Goal: Transaction & Acquisition: Purchase product/service

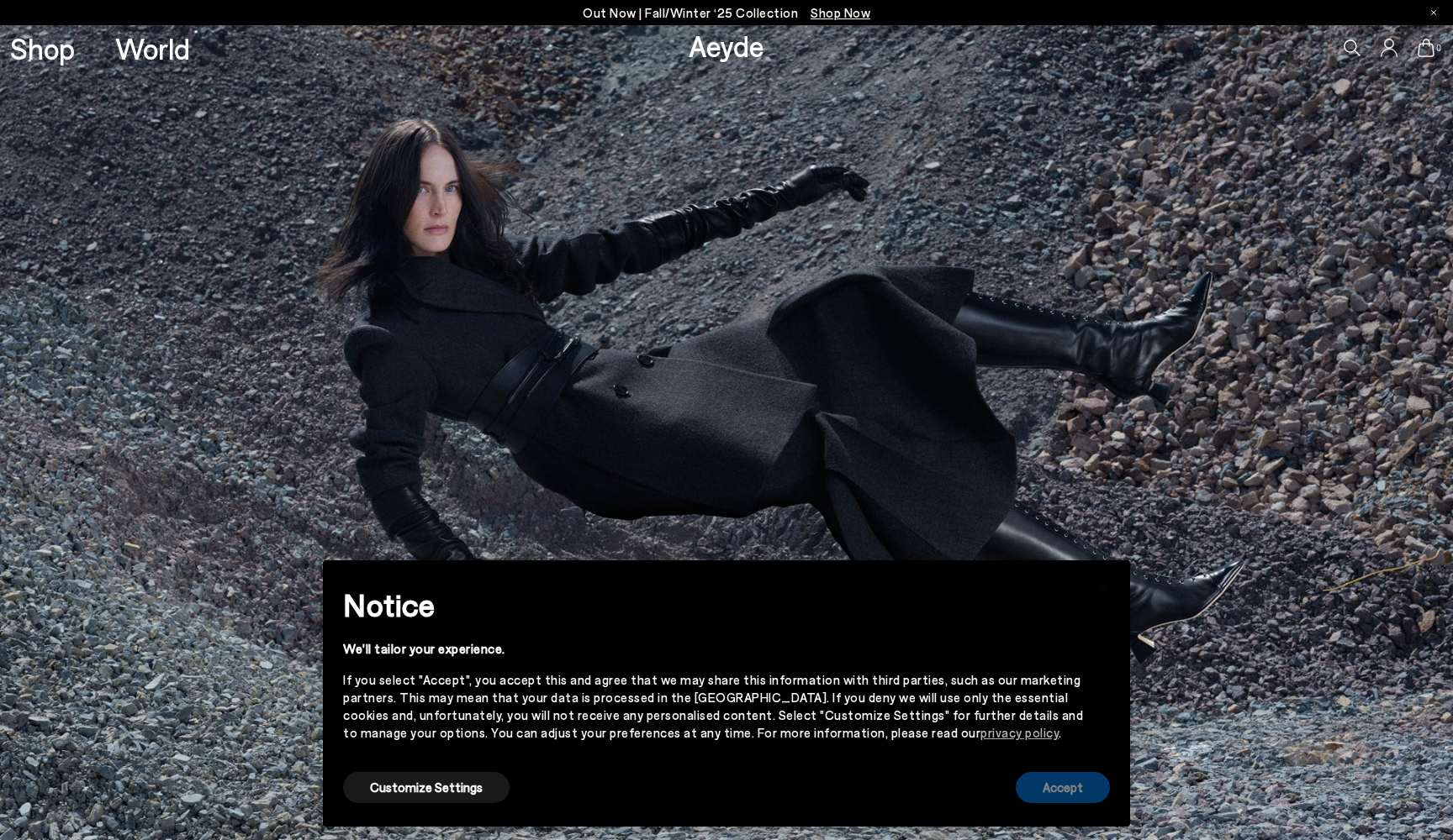
click at [1054, 793] on button "Accept" at bounding box center [1062, 788] width 94 height 31
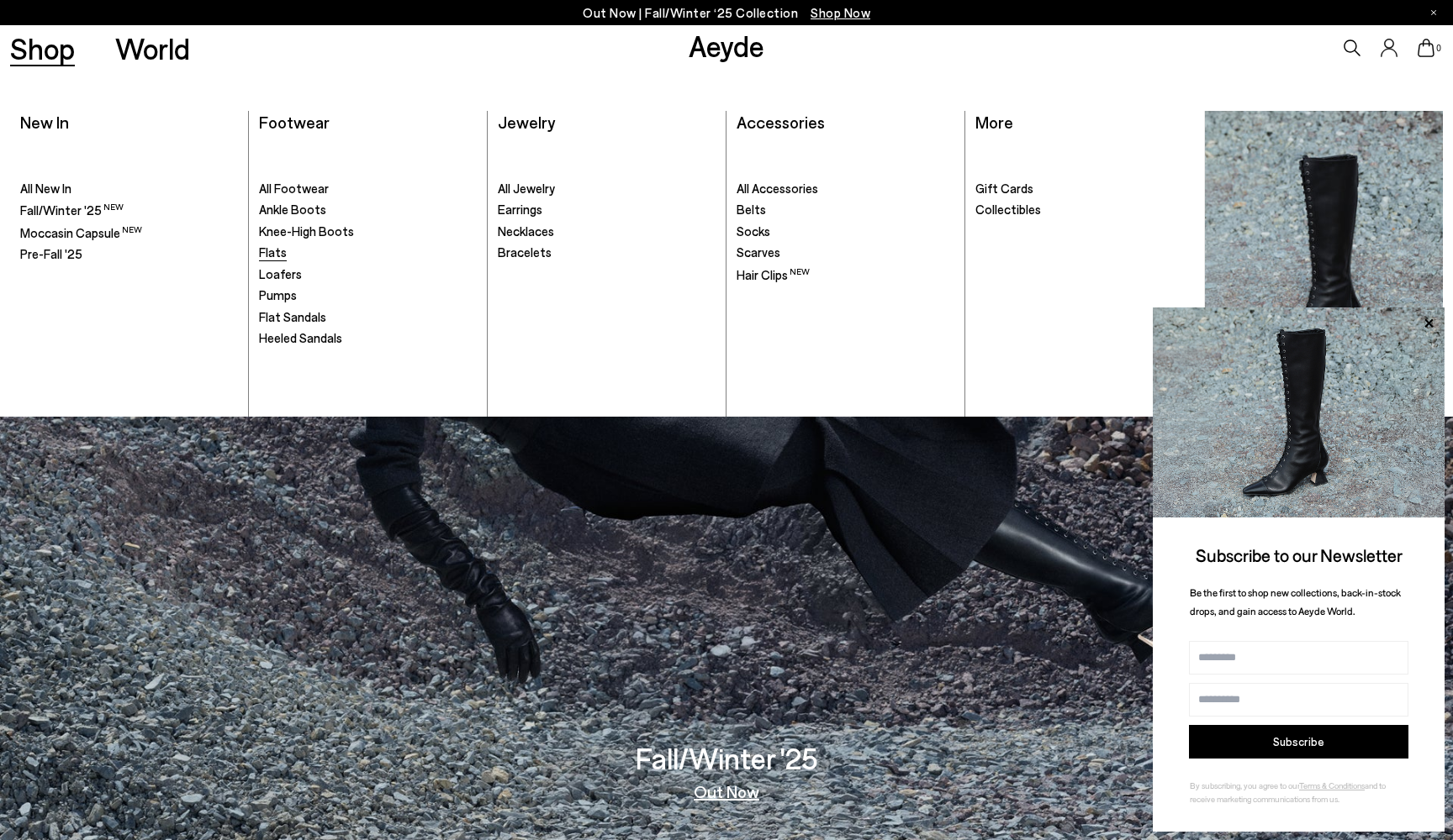
click at [270, 250] on span "Flats" at bounding box center [273, 251] width 28 height 15
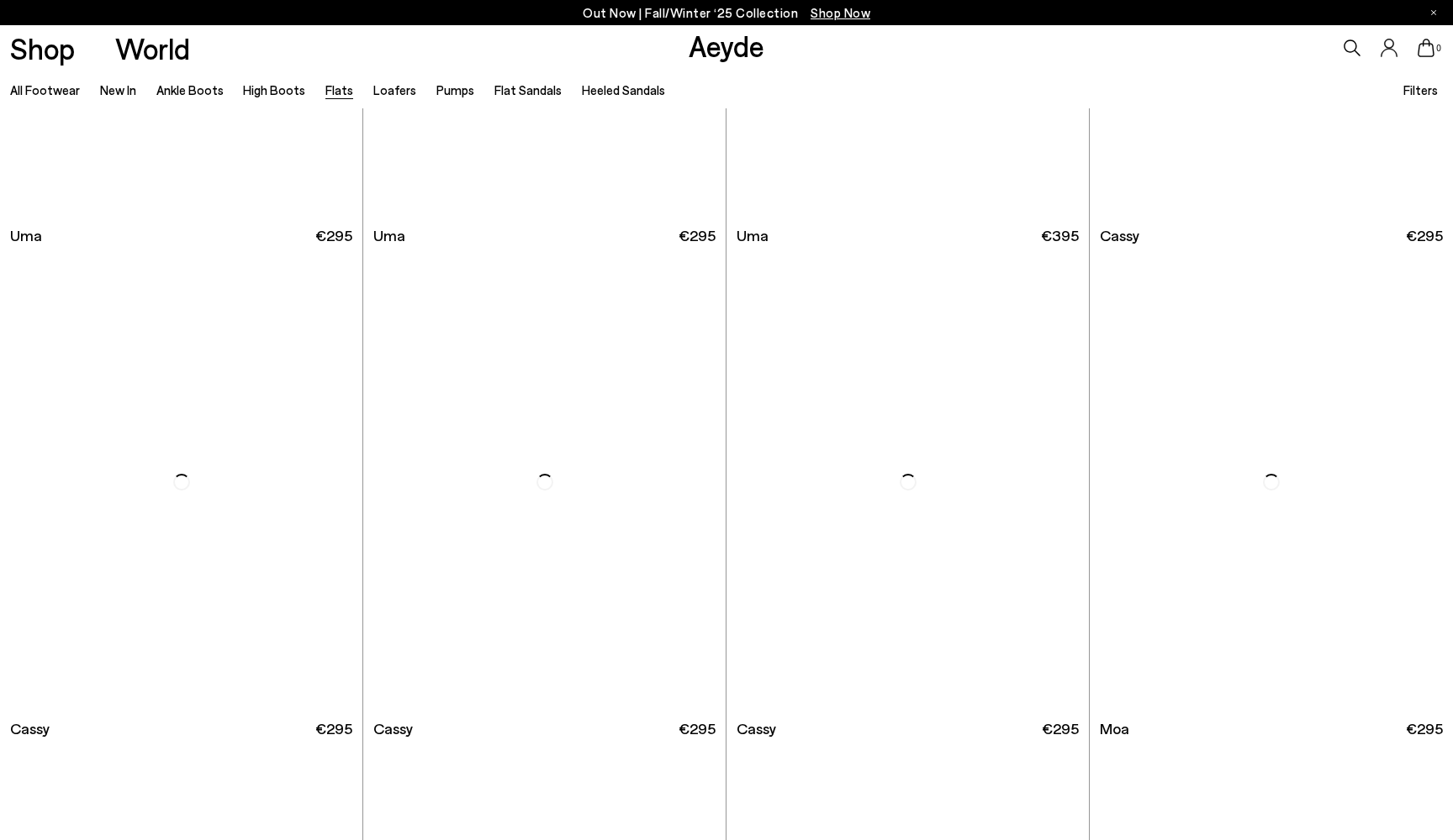
scroll to position [2814, 0]
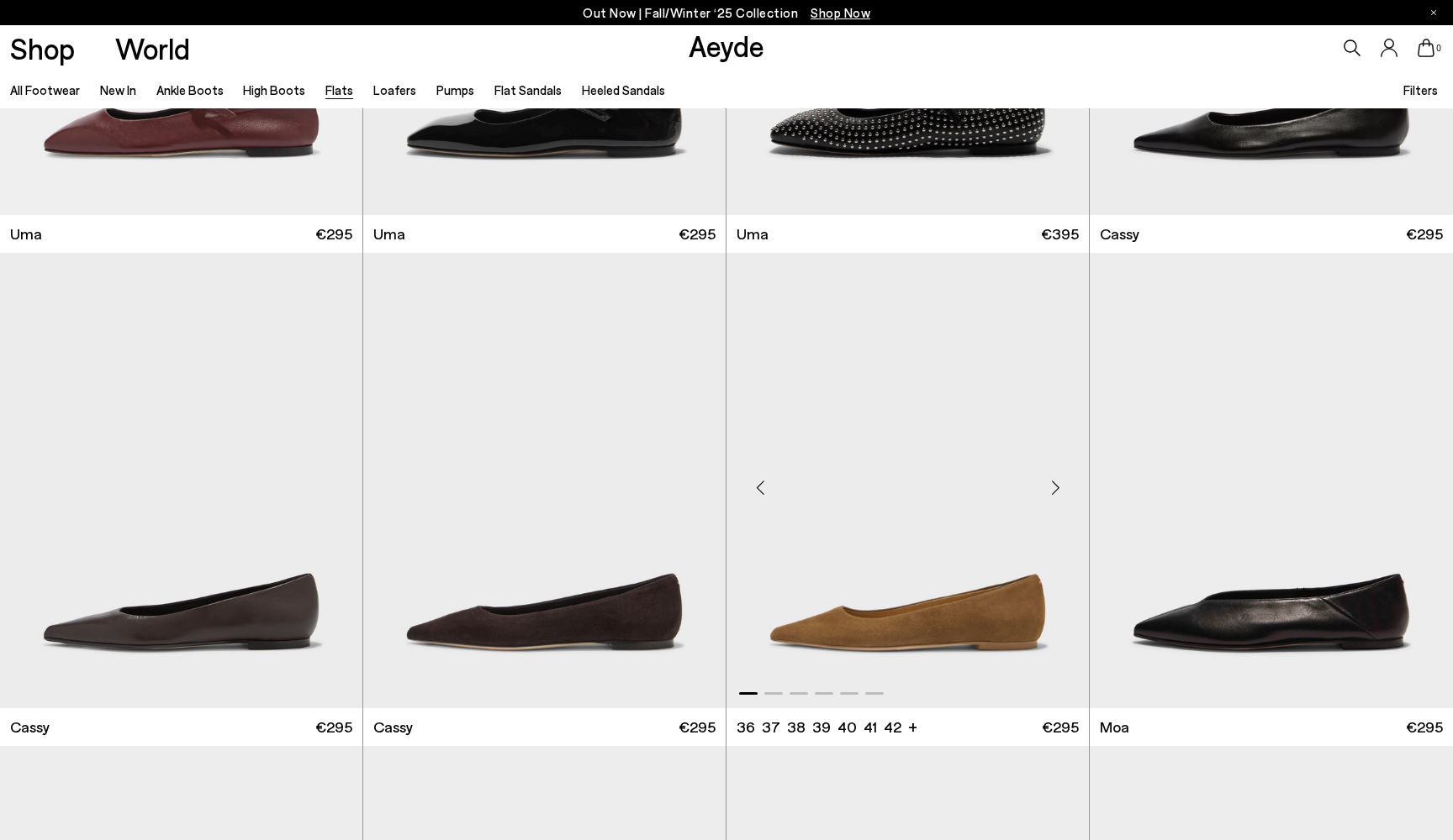
click at [868, 464] on img "1 / 6" at bounding box center [907, 480] width 363 height 456
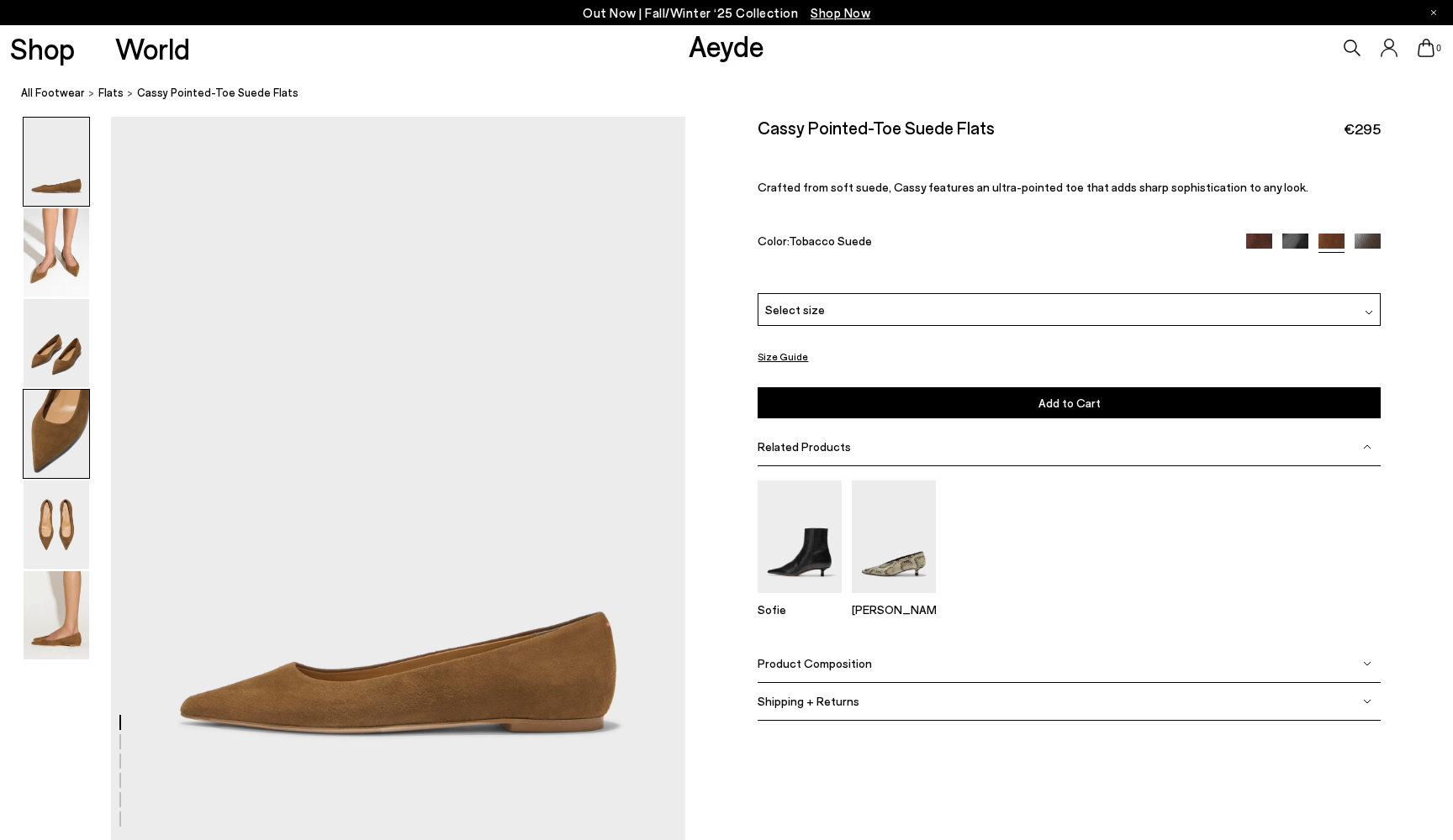
click at [64, 430] on img at bounding box center [56, 434] width 65 height 88
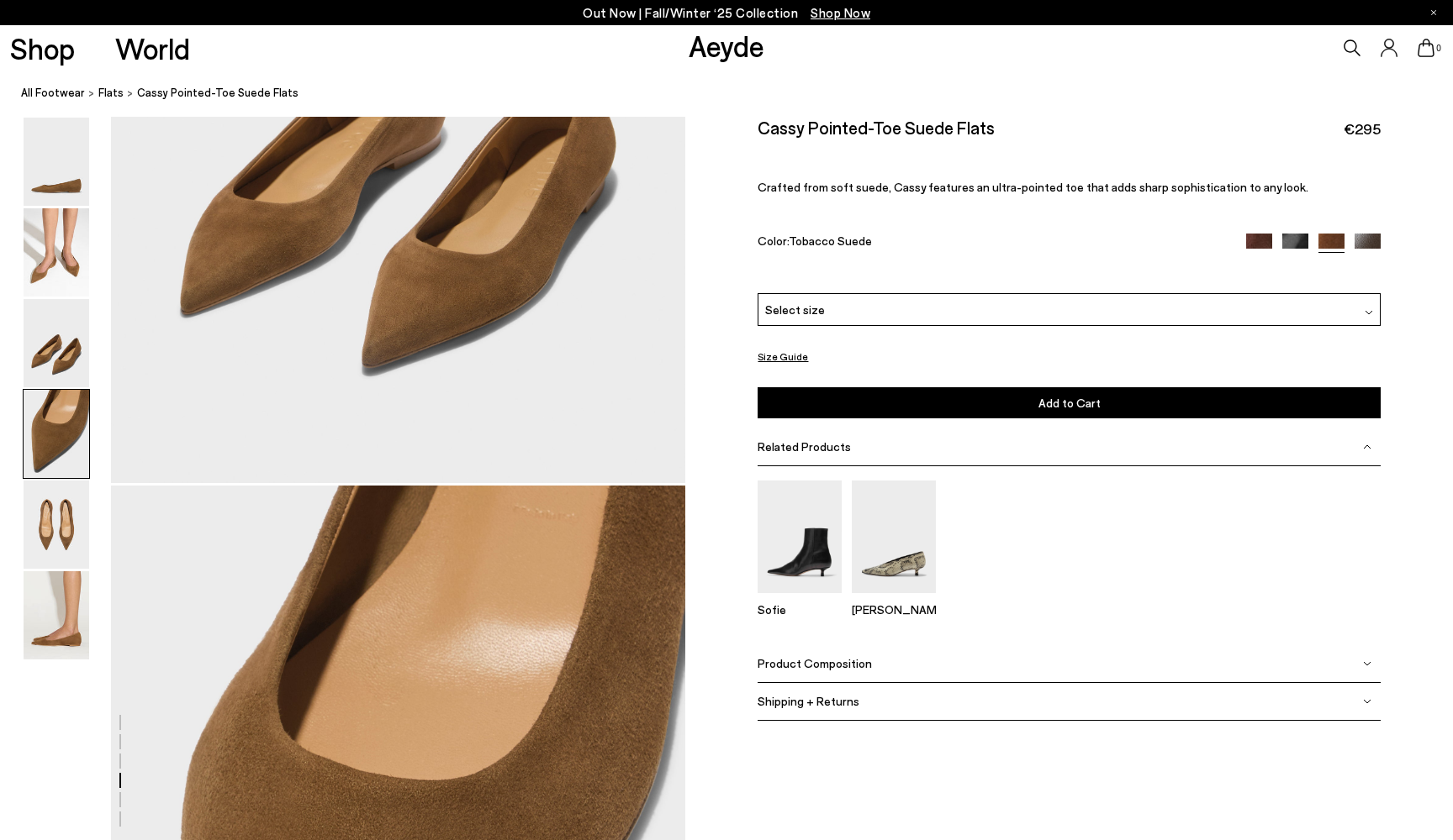
scroll to position [2262, 0]
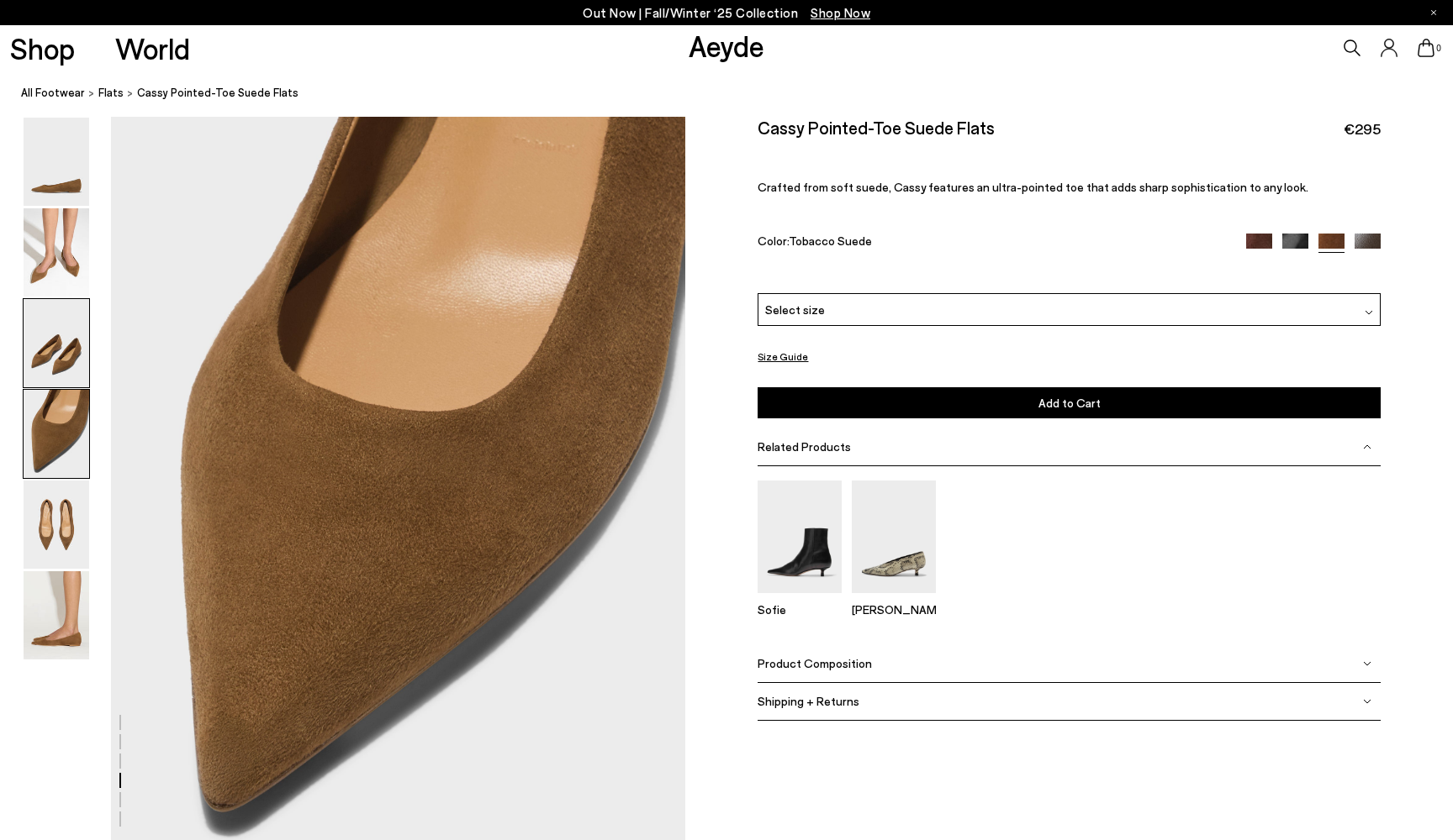
click at [50, 357] on img at bounding box center [56, 343] width 65 height 88
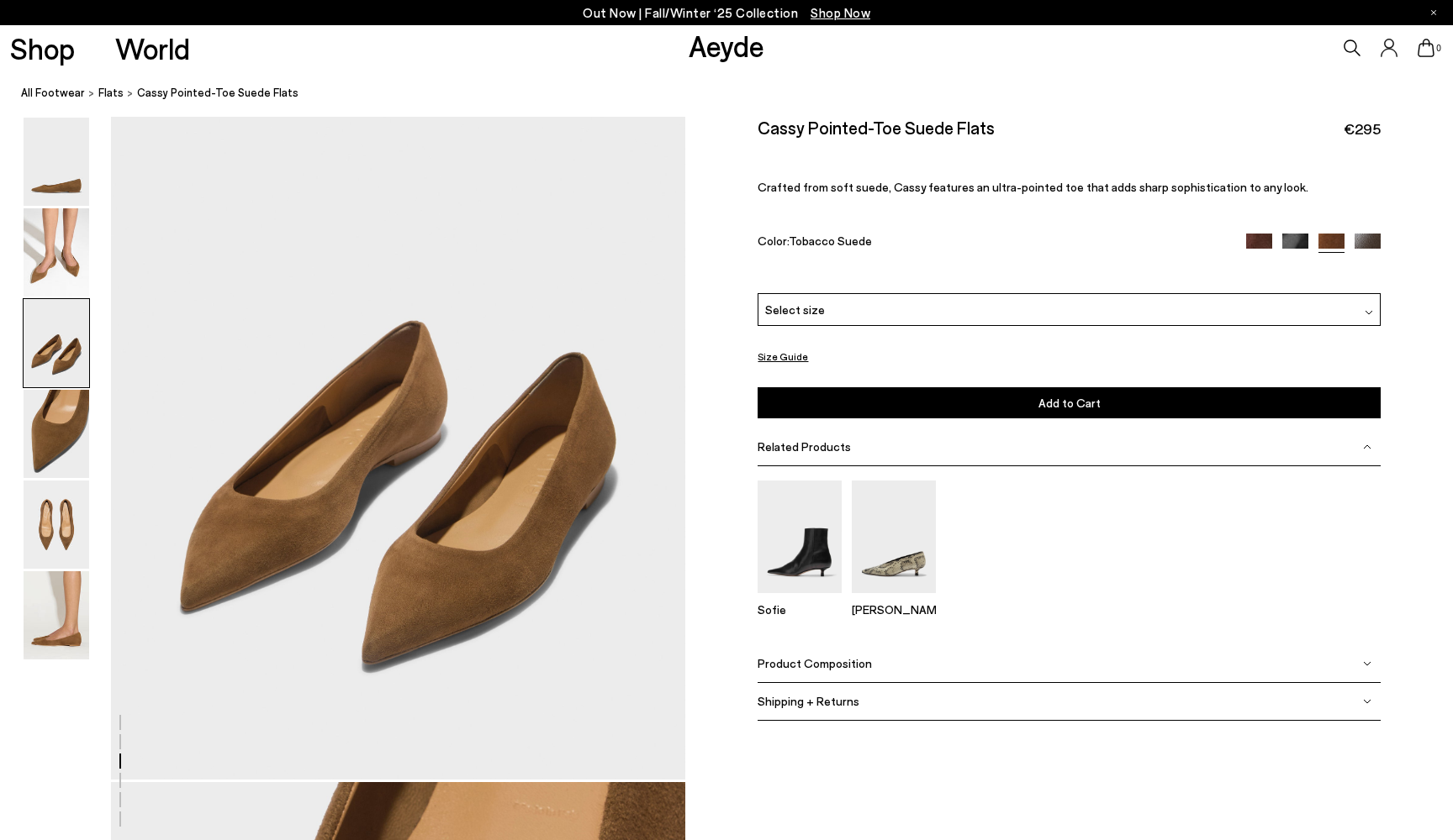
scroll to position [1495, 0]
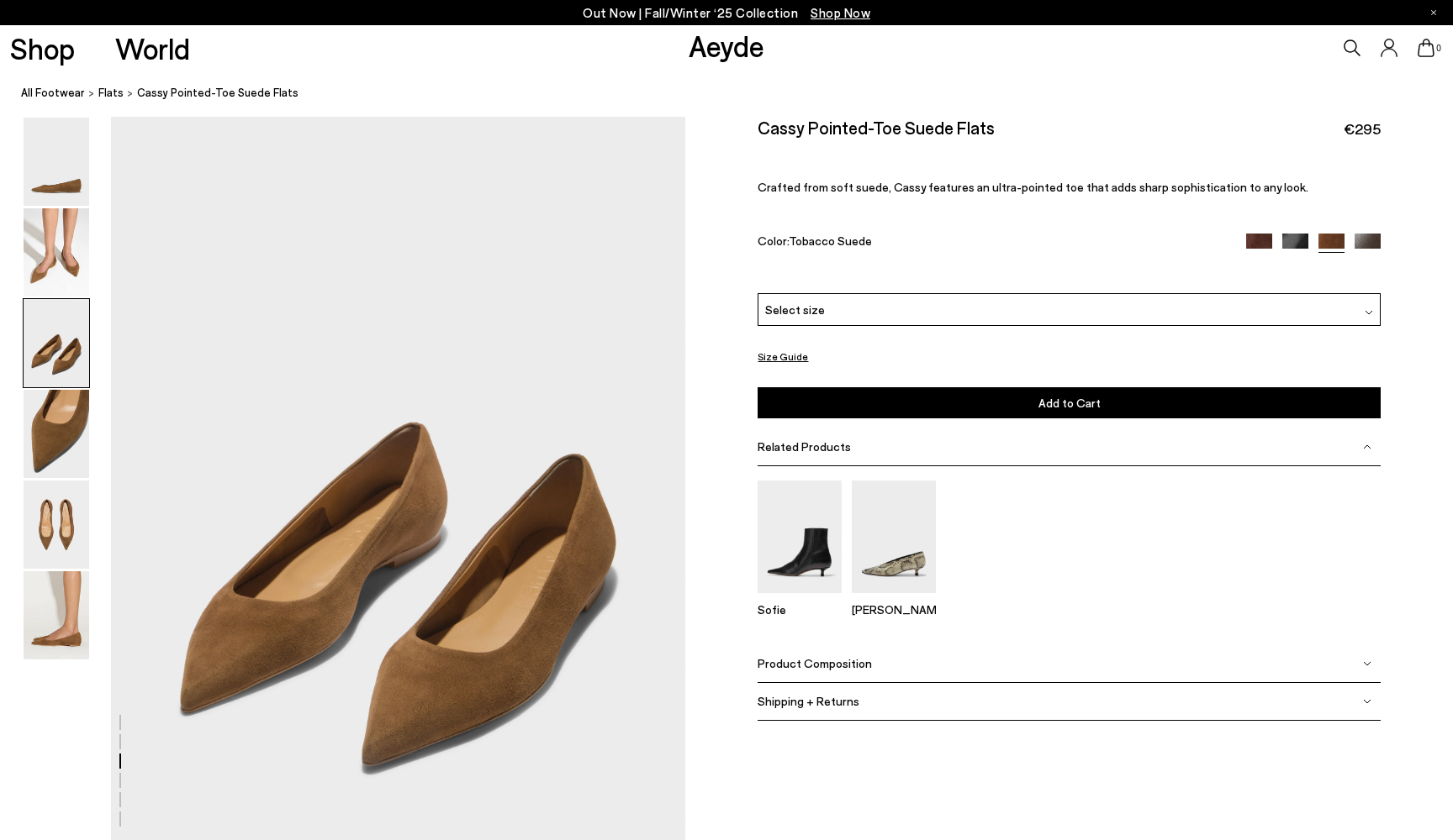
click at [1259, 241] on img at bounding box center [1258, 246] width 26 height 26
click at [1363, 244] on img at bounding box center [1367, 246] width 26 height 26
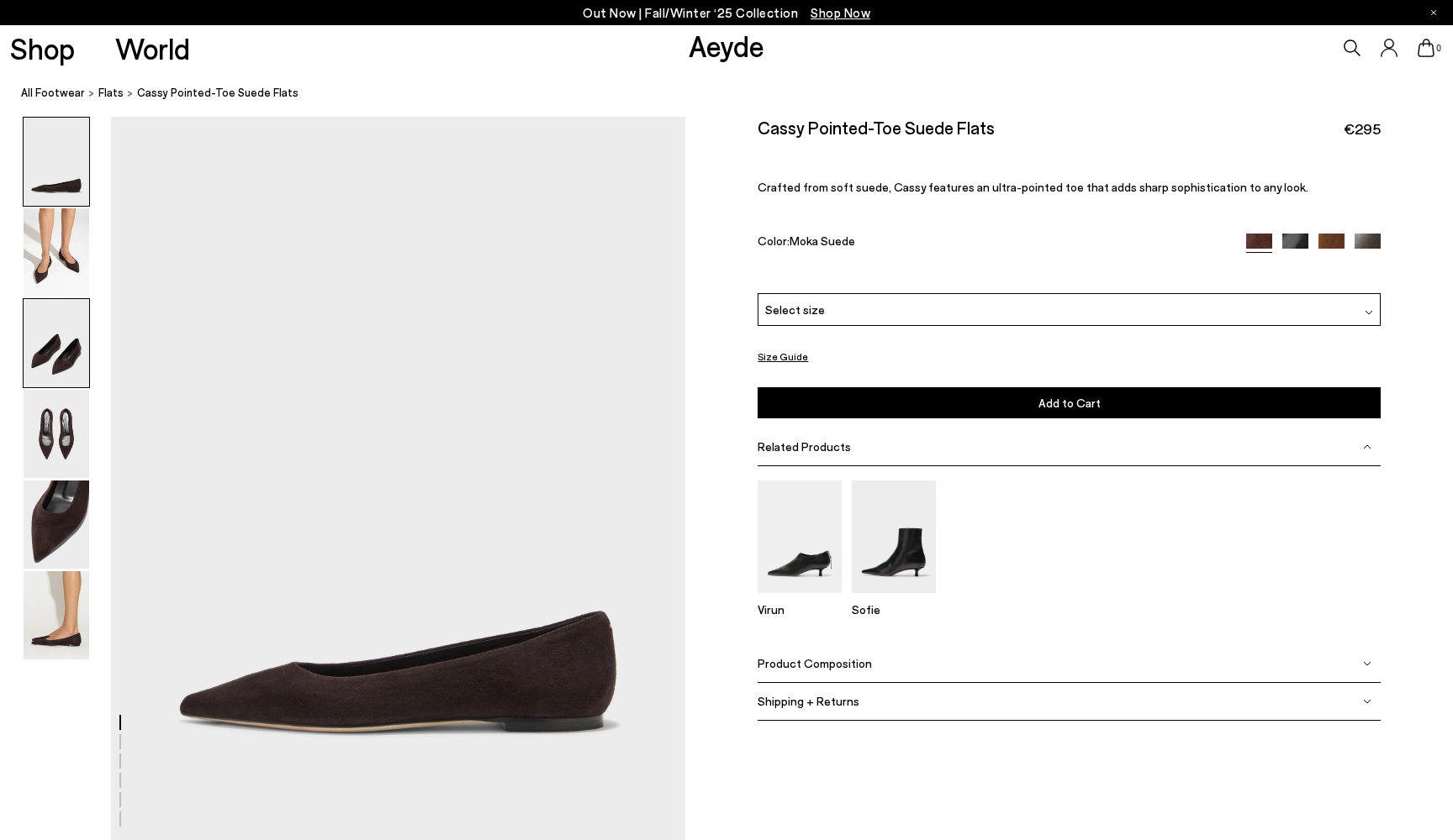
click at [59, 348] on img at bounding box center [56, 343] width 65 height 88
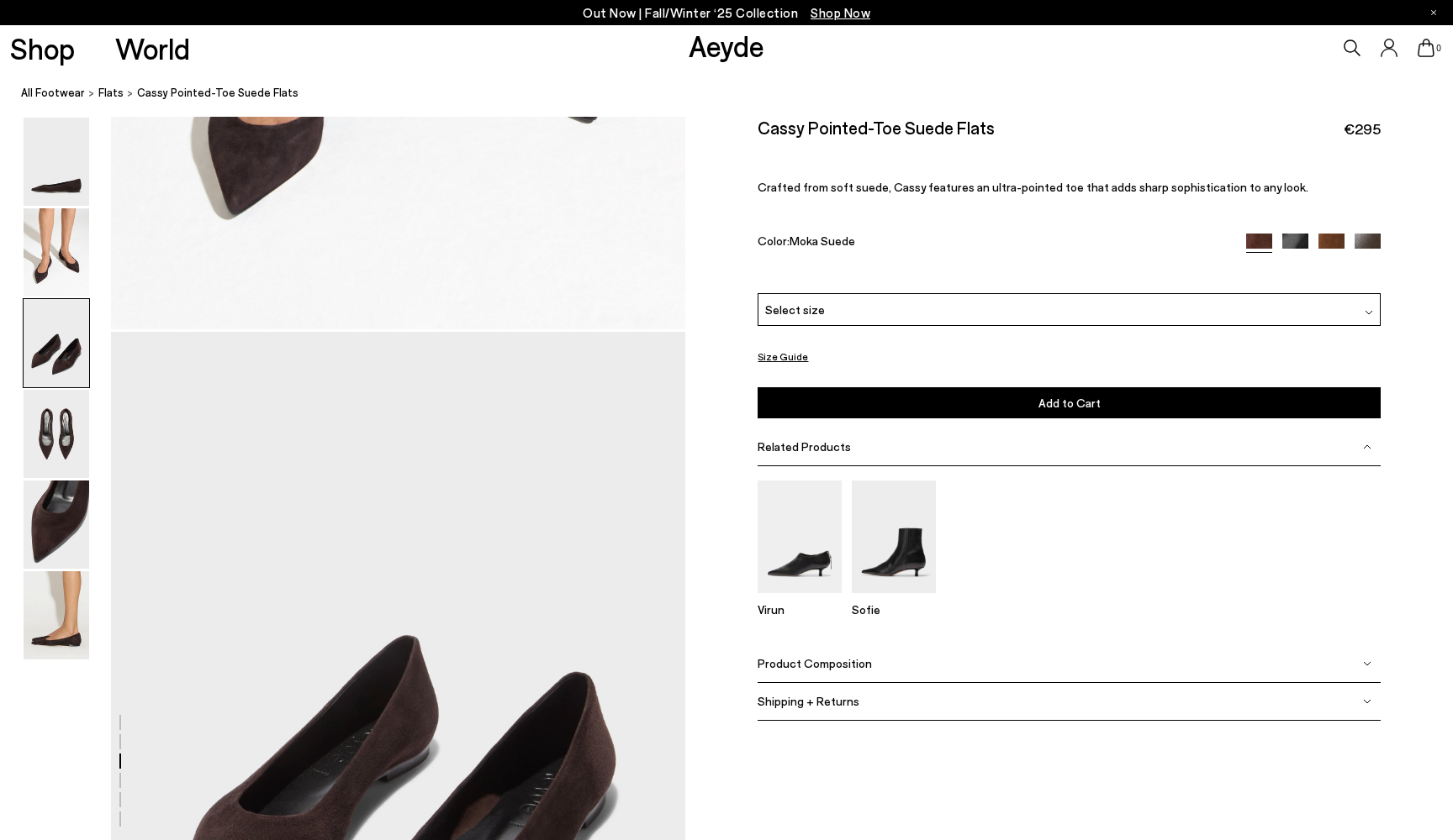
scroll to position [1495, 0]
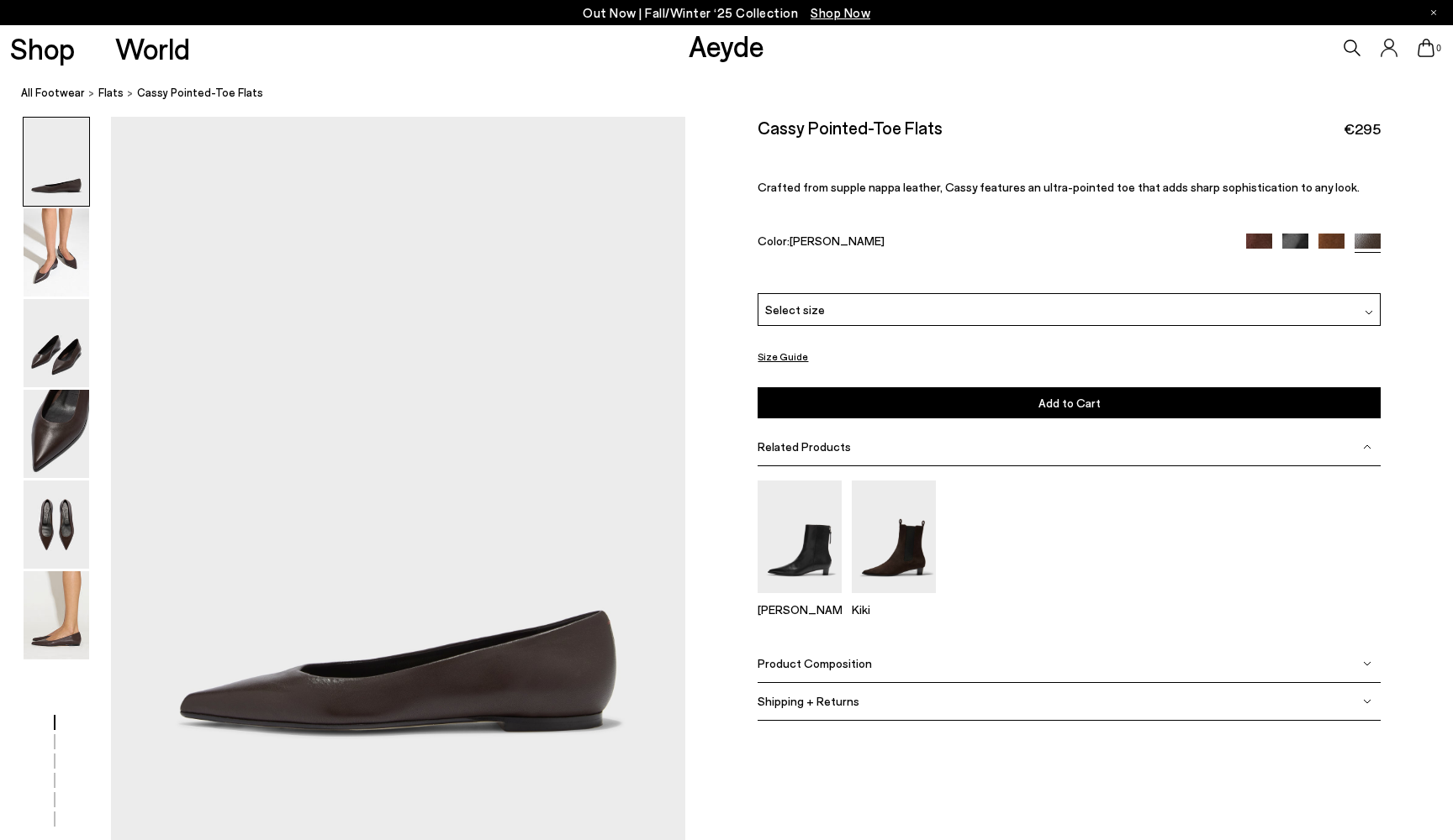
click at [1326, 243] on img at bounding box center [1331, 246] width 26 height 26
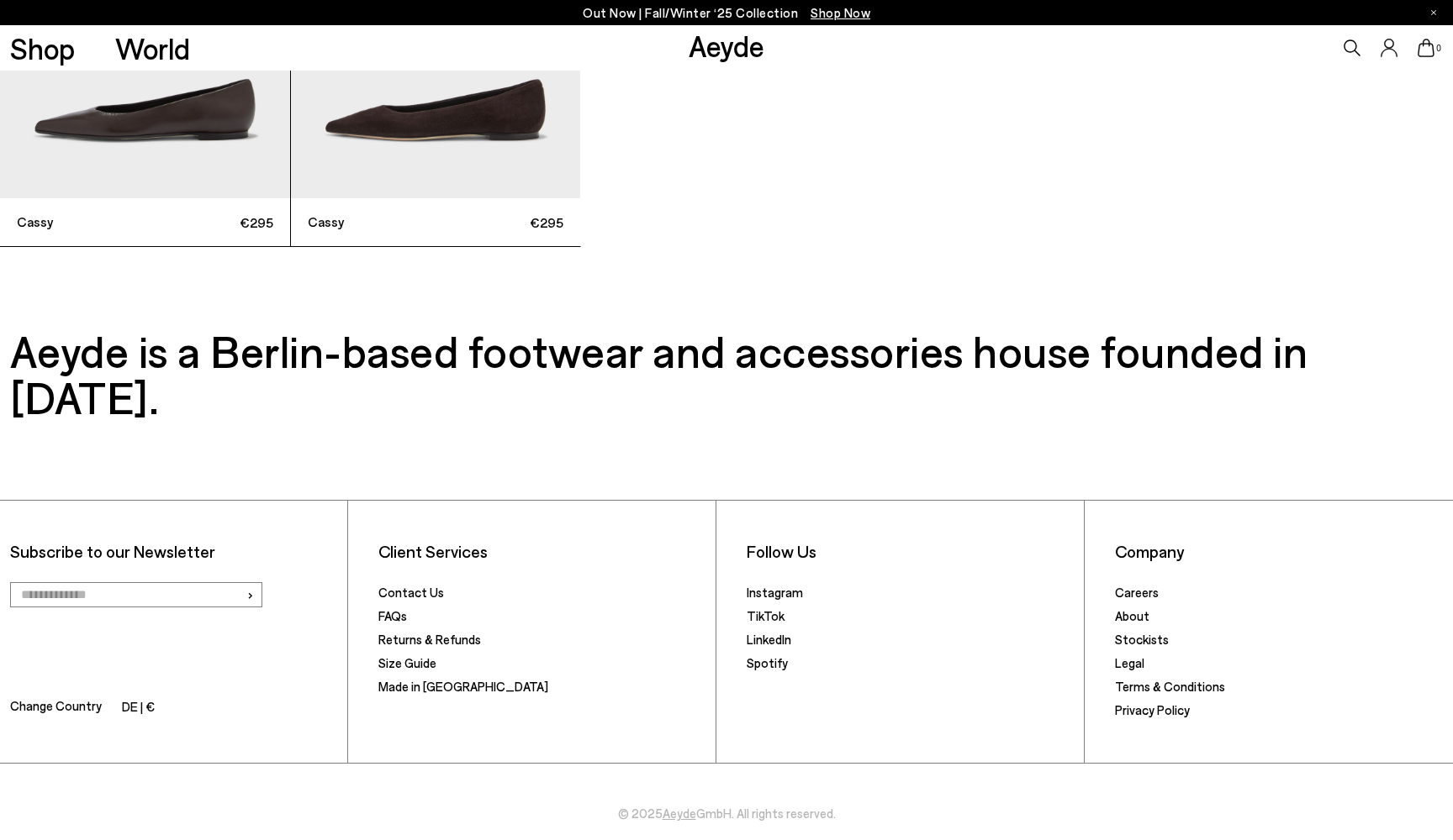
scroll to position [6132, 0]
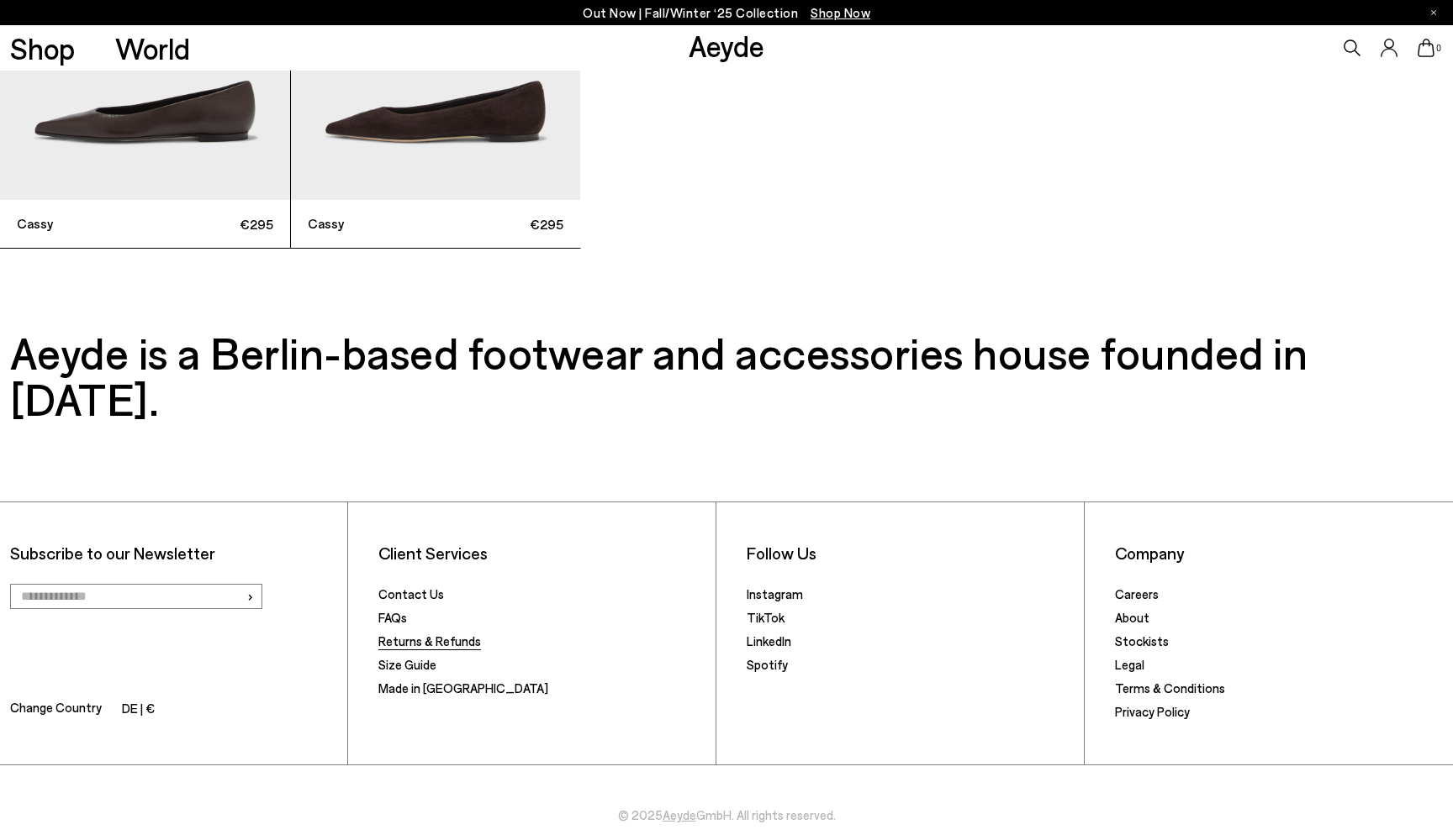
click at [462, 633] on link "Returns & Refunds" at bounding box center [430, 640] width 103 height 15
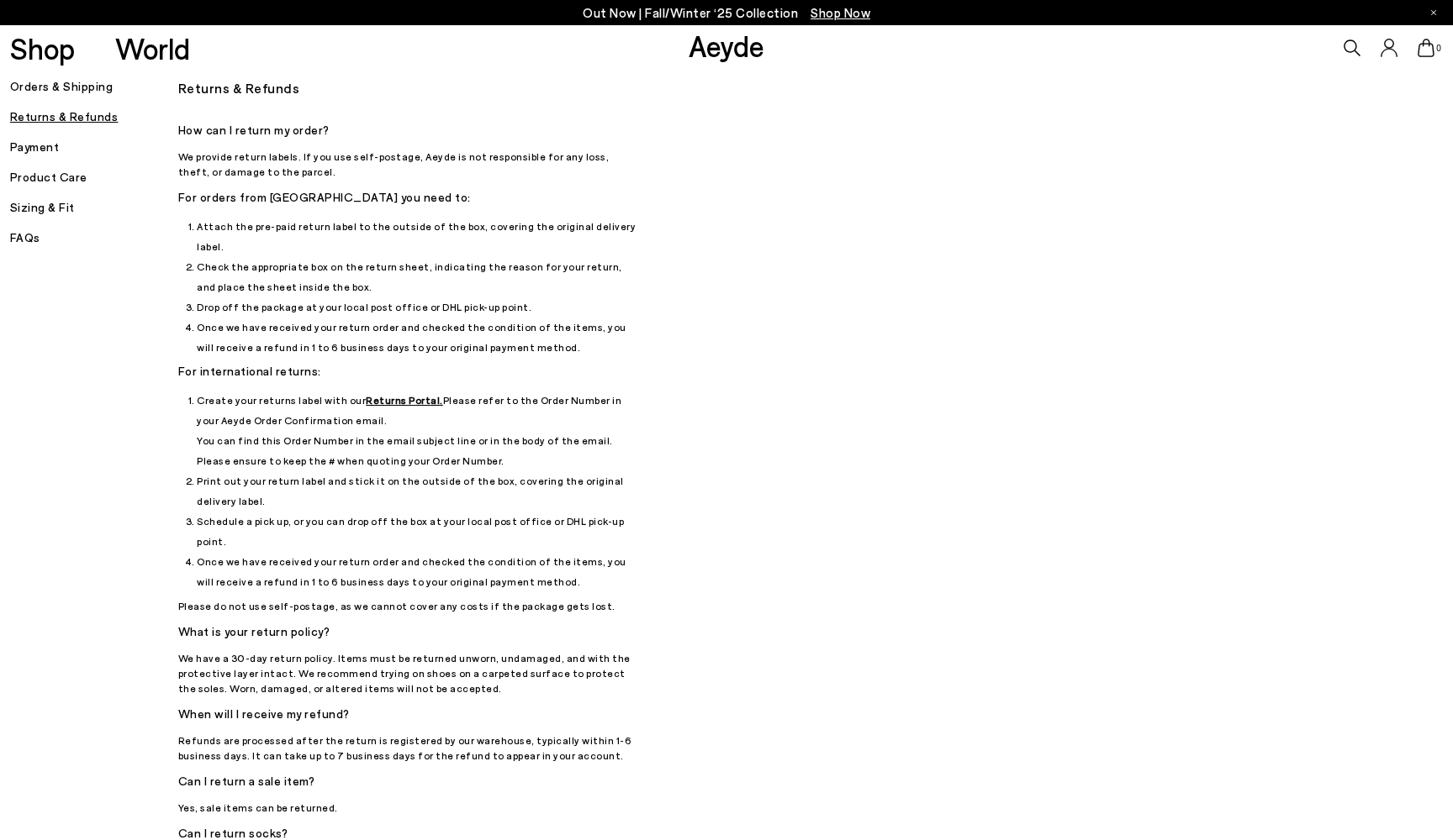
click at [47, 88] on h5 "Orders & Shipping" at bounding box center [94, 87] width 168 height 24
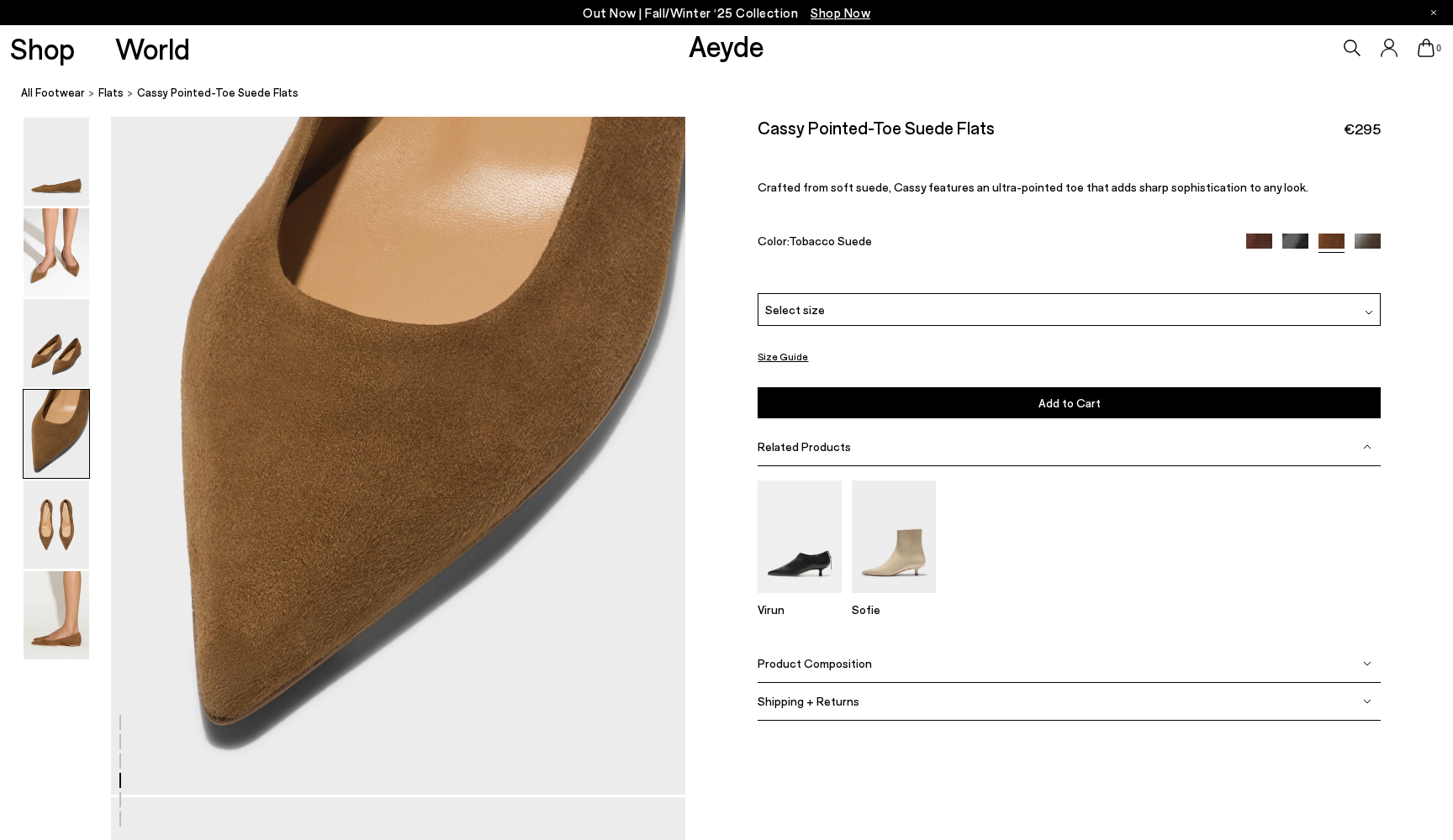
scroll to position [2346, 0]
click at [989, 311] on div "Select size" at bounding box center [1068, 309] width 622 height 33
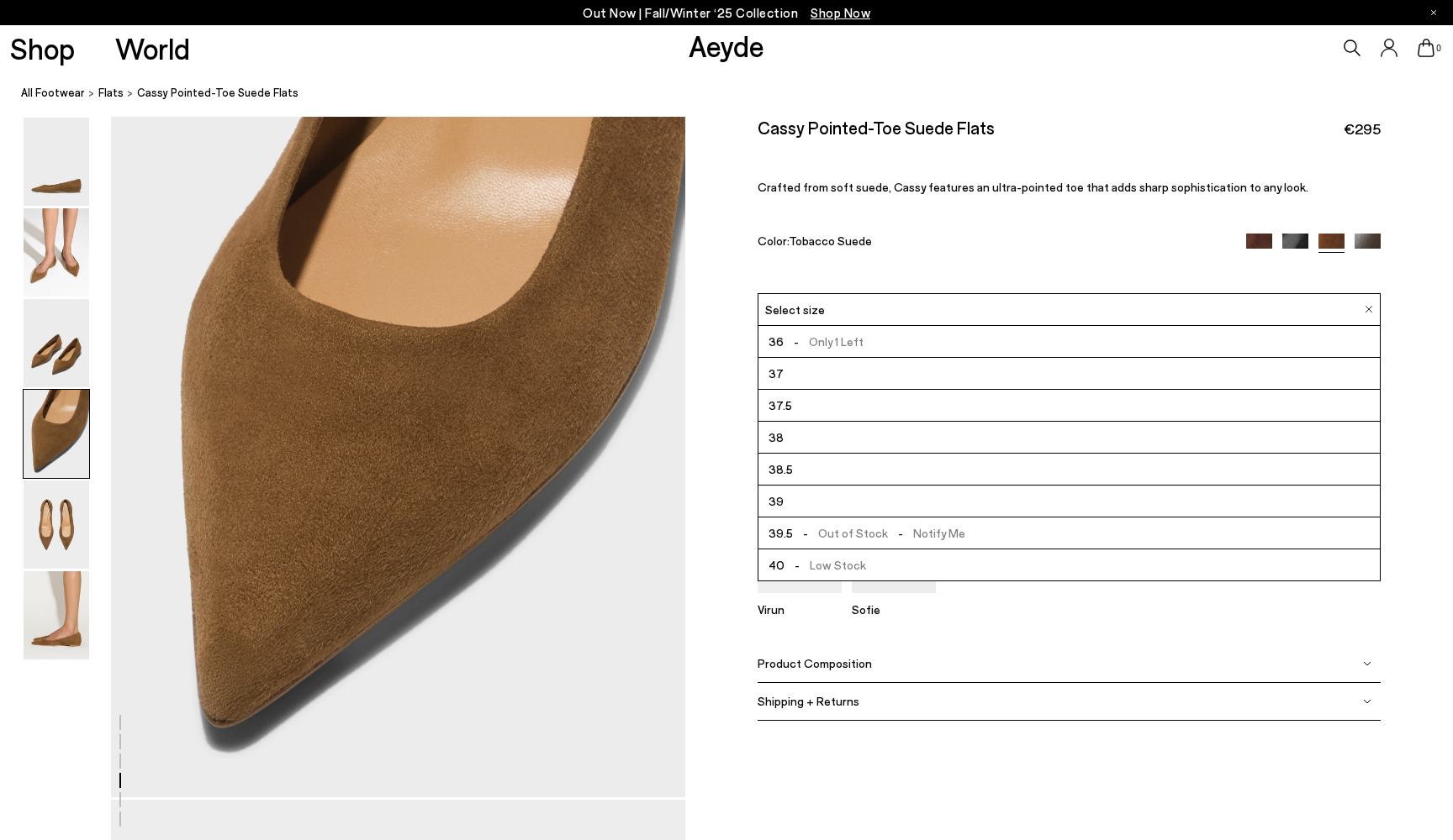
click at [957, 408] on li "37.5" at bounding box center [1068, 406] width 621 height 32
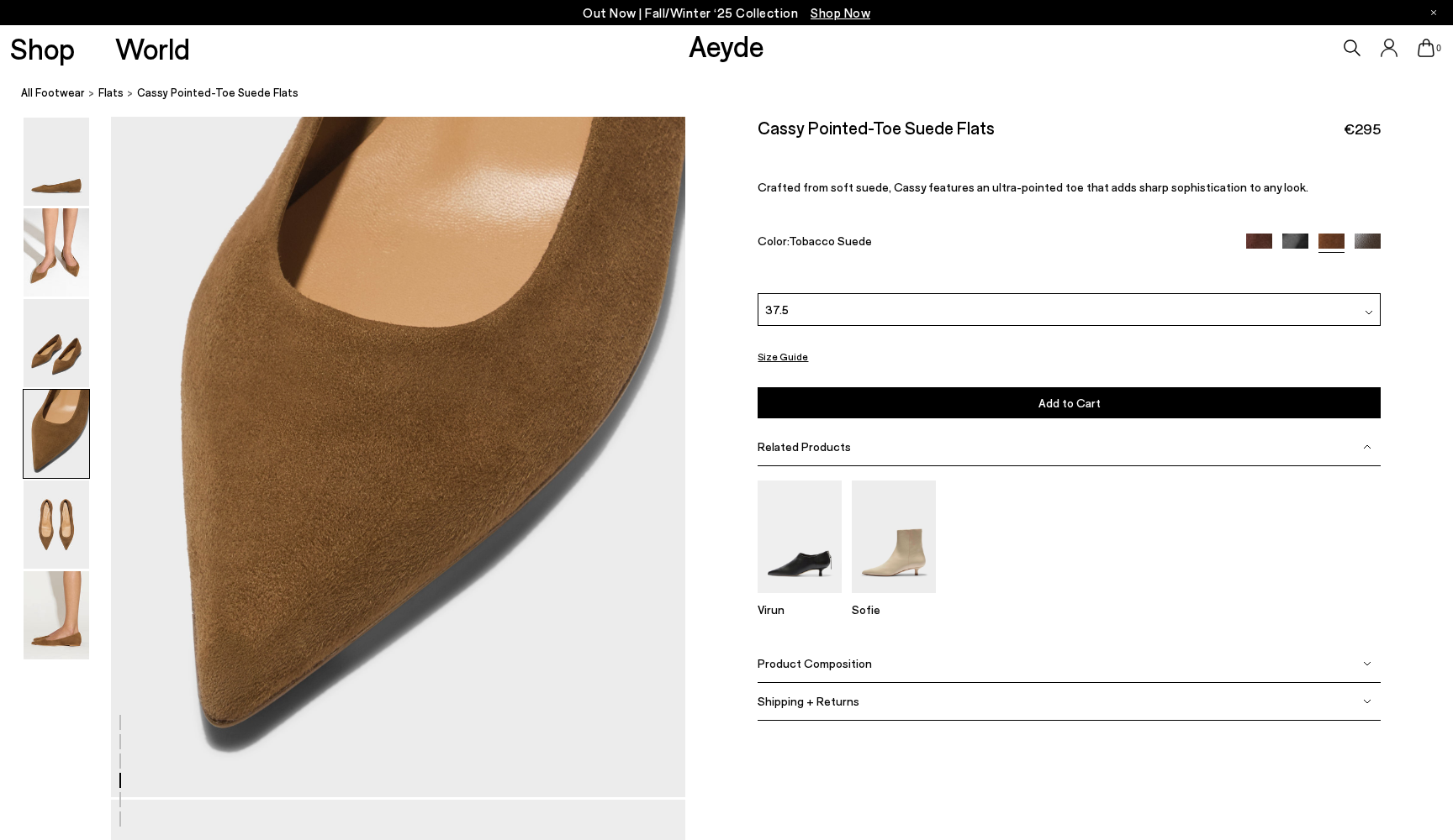
click at [1027, 402] on button "Add to Cart Select a Size First" at bounding box center [1068, 402] width 622 height 31
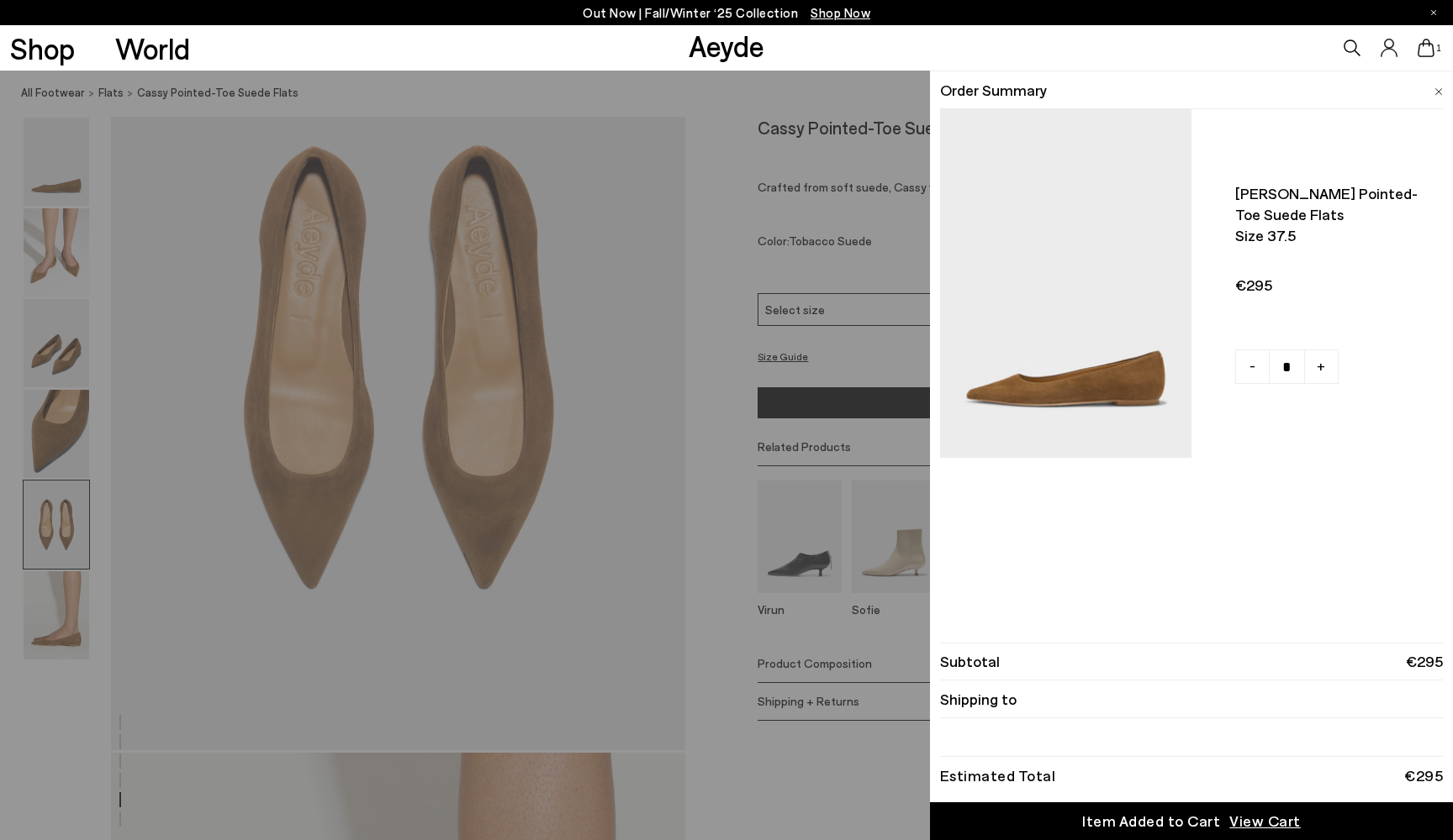
scroll to position [3160, 0]
click at [644, 417] on div "Quick Add Color Size View Details Order Summary Cassy pointed-toe suede flats S…" at bounding box center [726, 455] width 1453 height 770
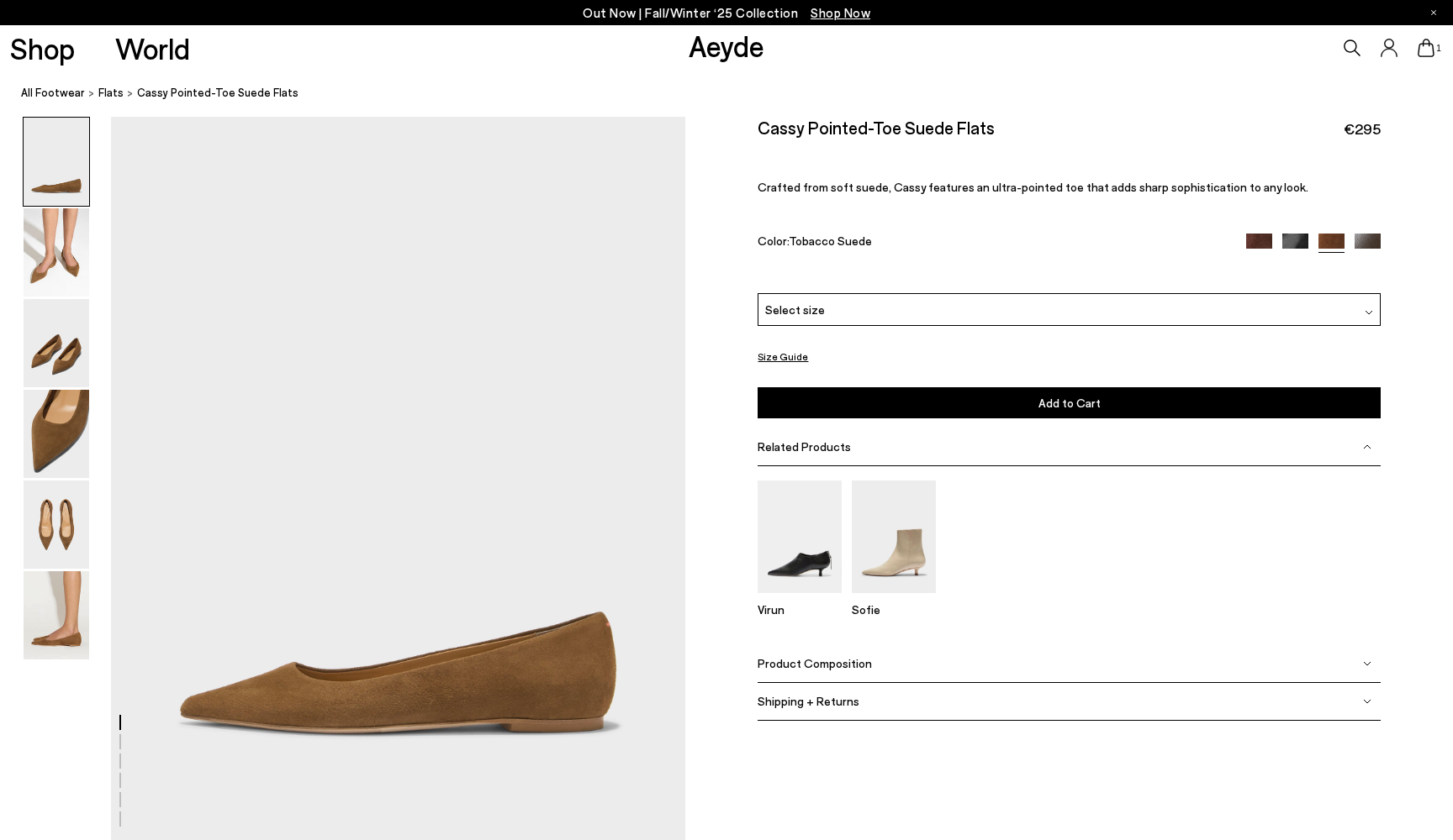
scroll to position [0, 0]
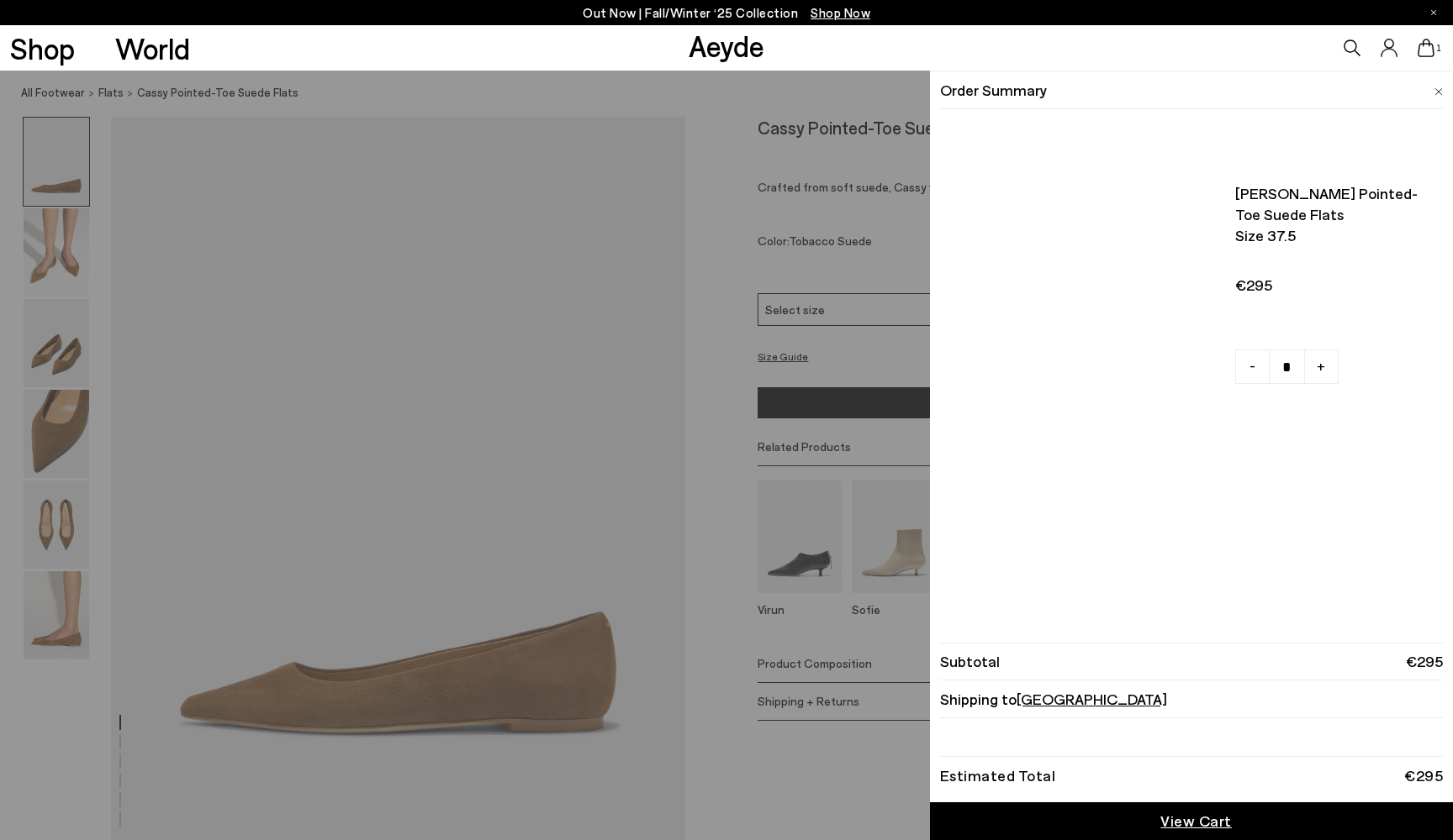
click at [1423, 47] on icon at bounding box center [1425, 47] width 17 height 19
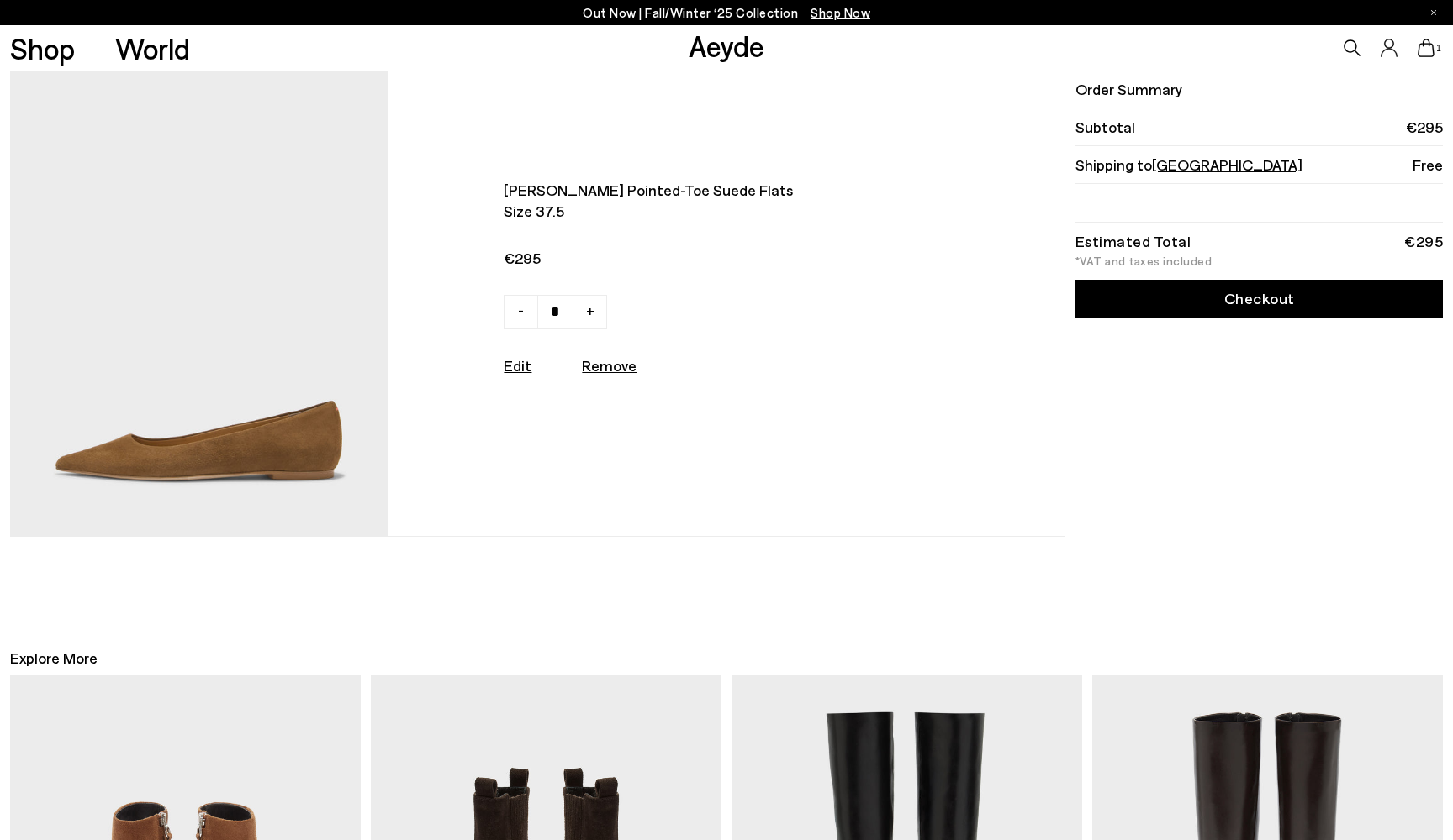
click at [216, 392] on img at bounding box center [199, 303] width 378 height 464
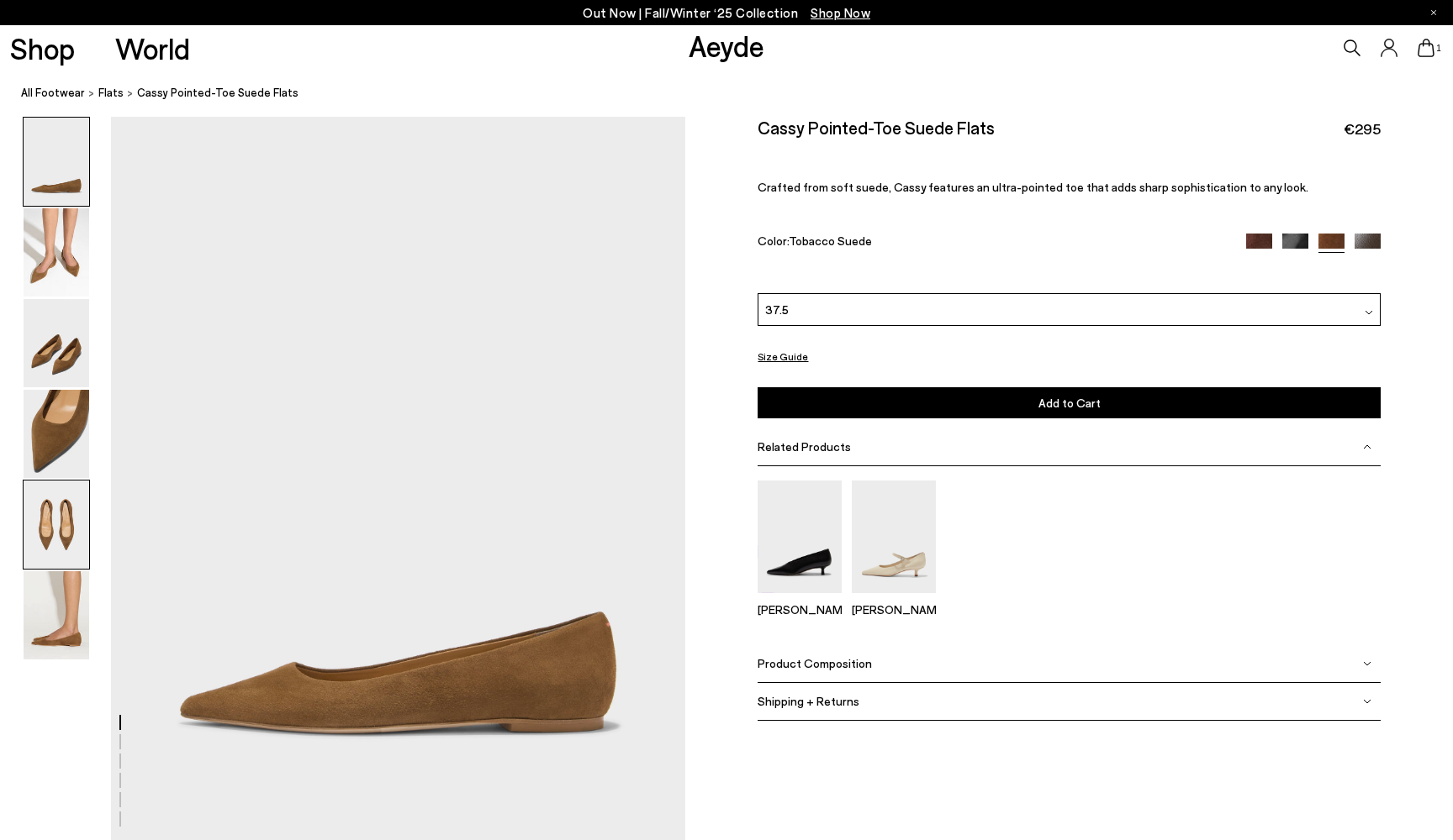
click at [57, 538] on img at bounding box center [56, 524] width 65 height 88
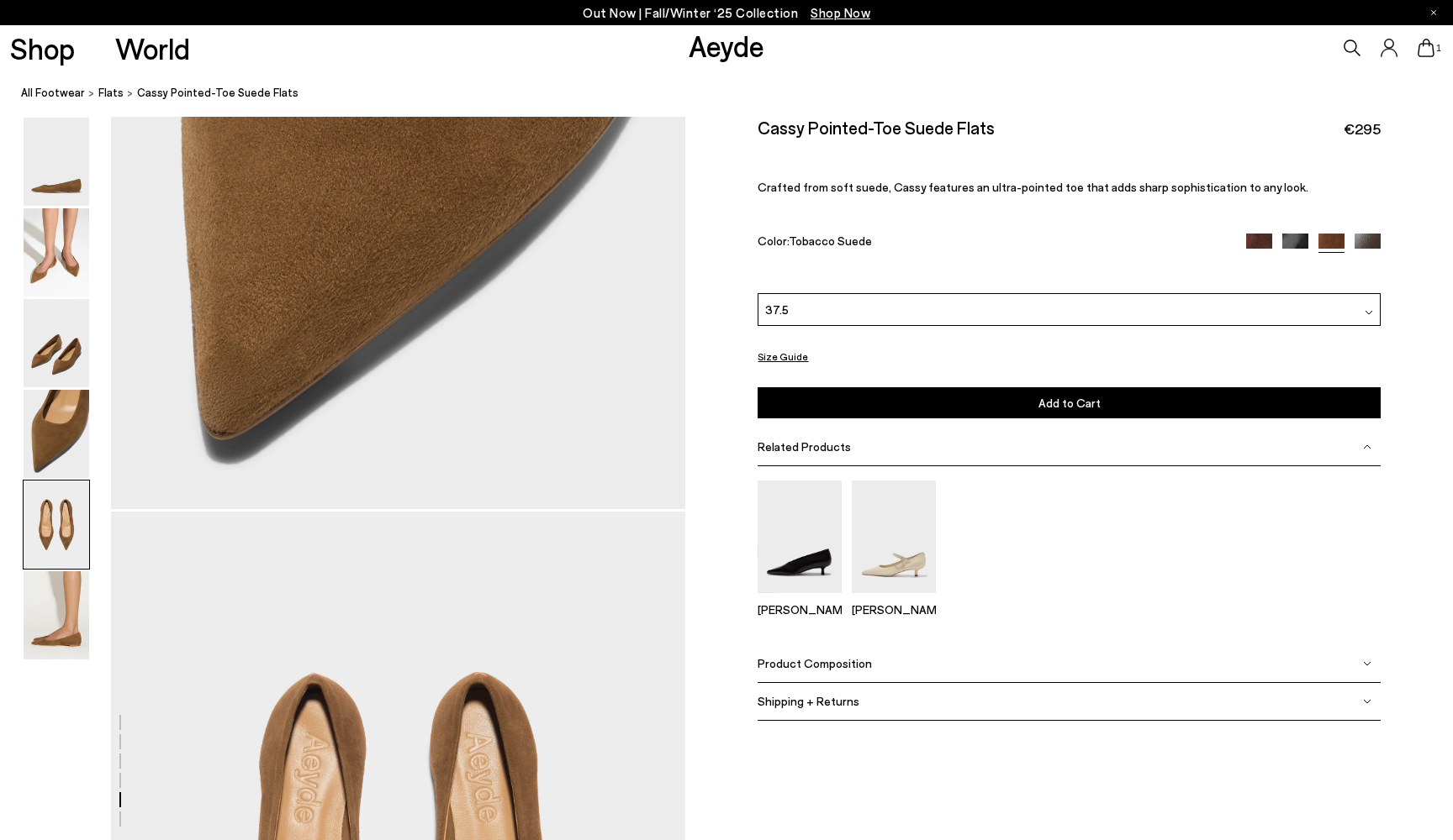
scroll to position [3031, 0]
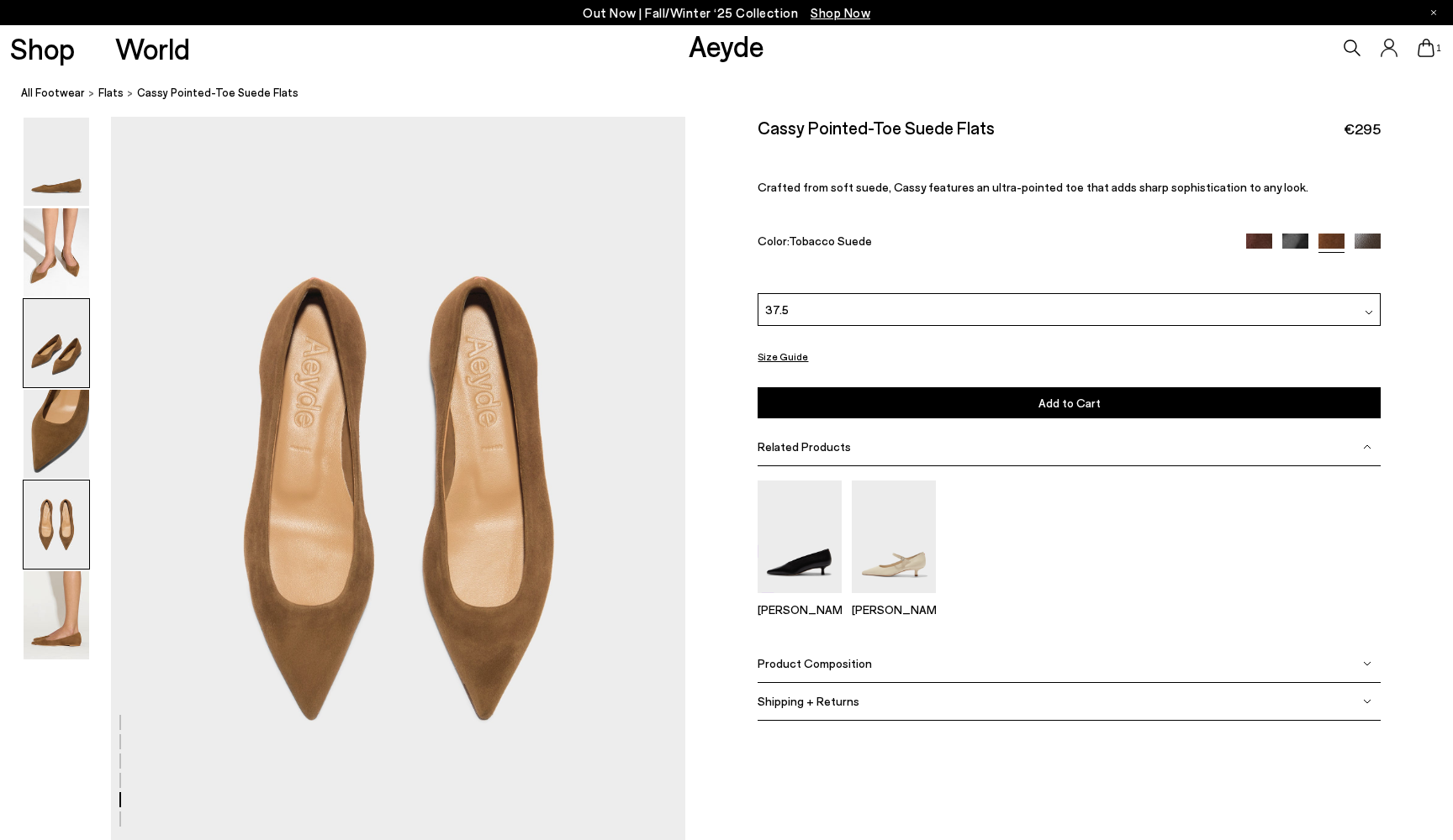
click at [47, 325] on img at bounding box center [56, 343] width 65 height 88
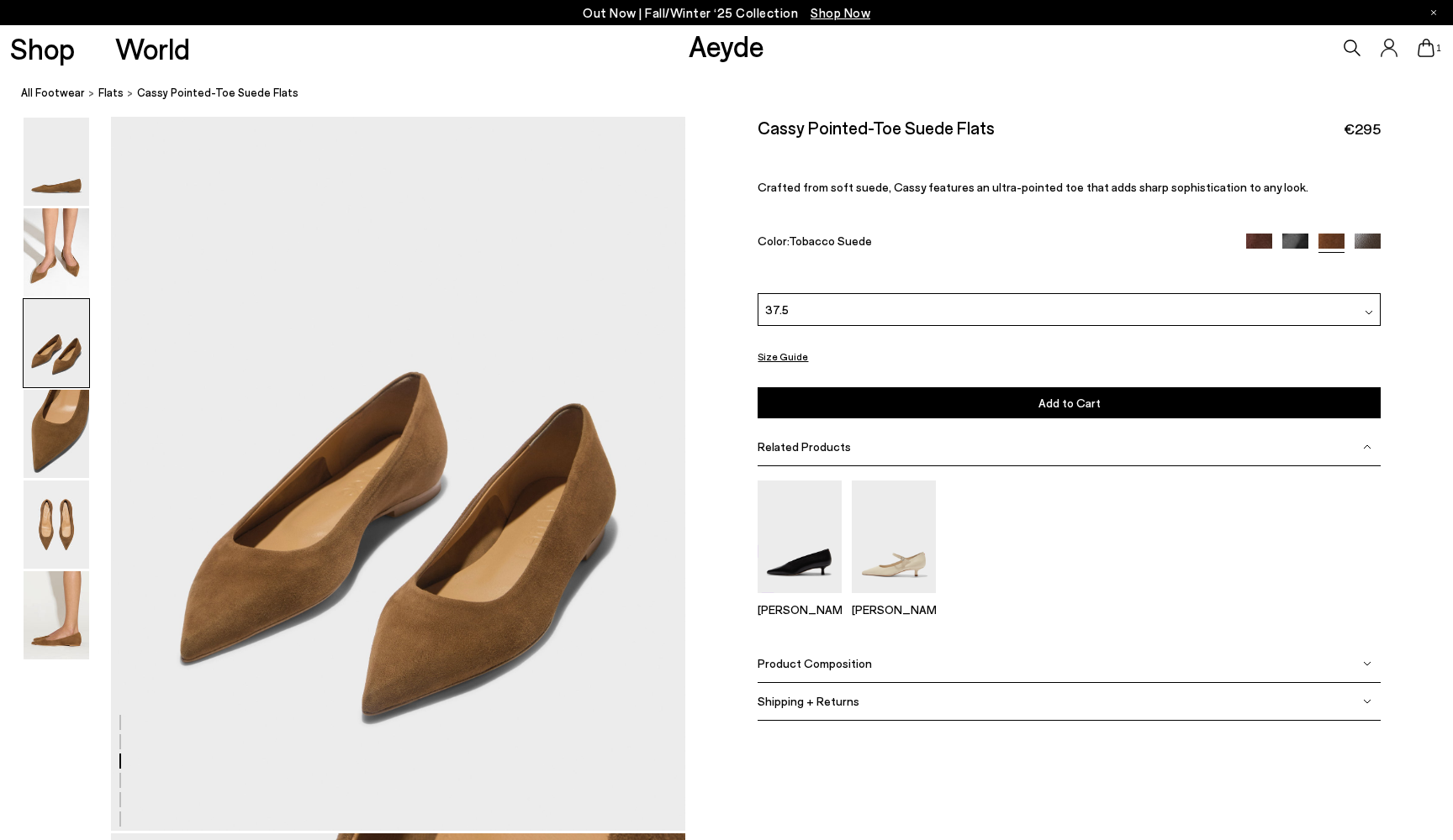
scroll to position [1495, 0]
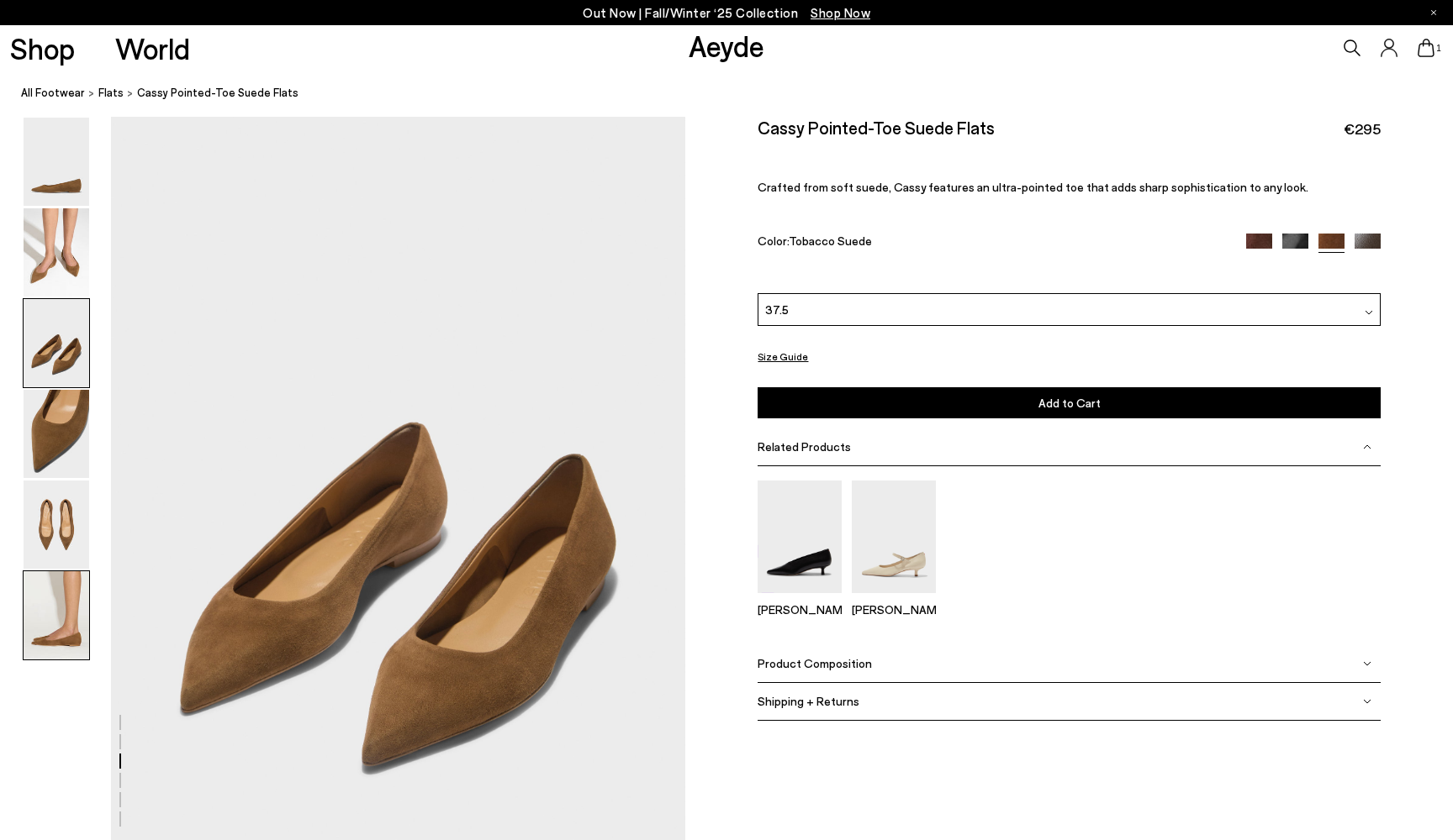
click at [71, 632] on img at bounding box center [56, 615] width 65 height 88
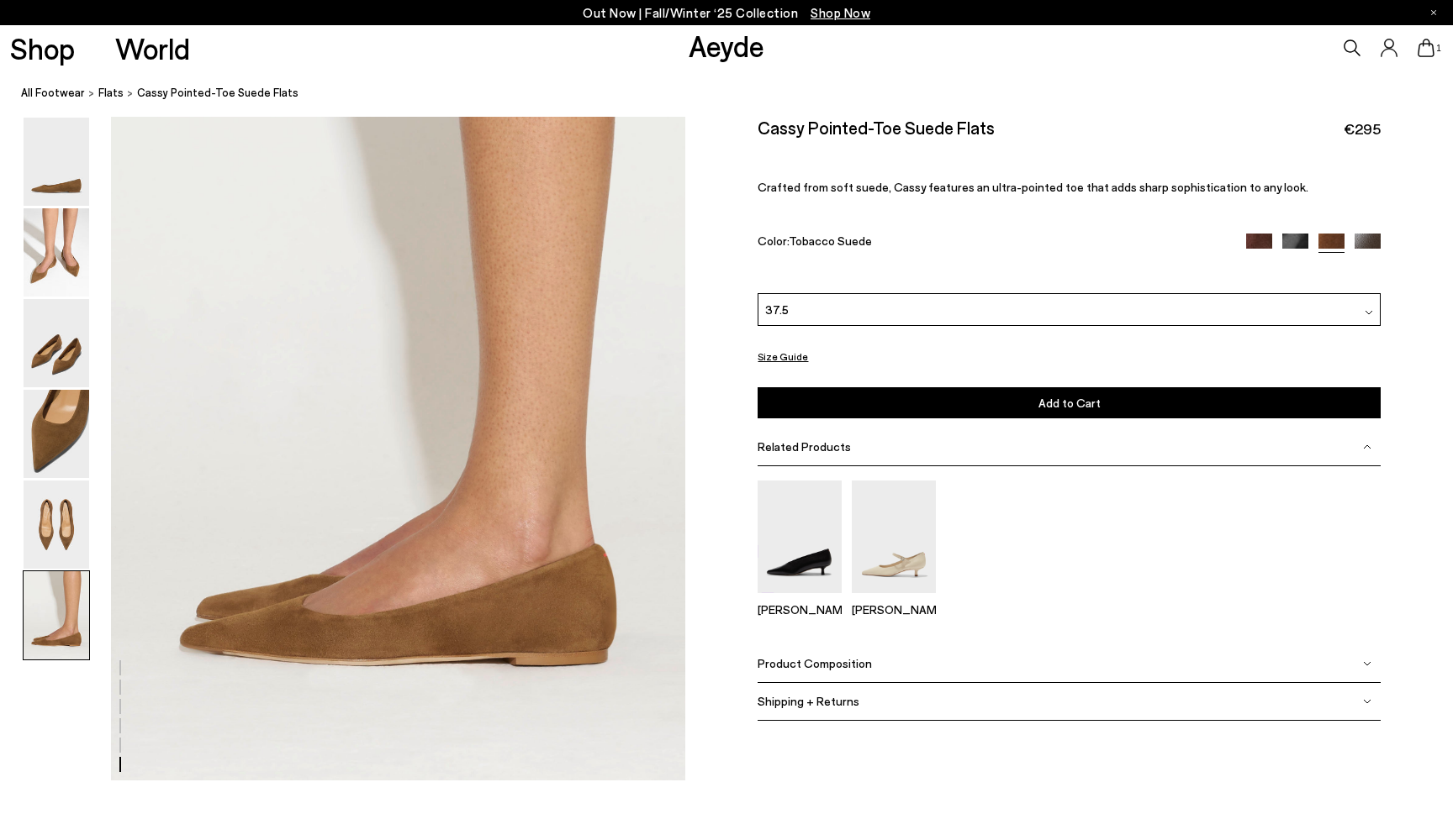
scroll to position [3914, 0]
